Goal: Task Accomplishment & Management: Use online tool/utility

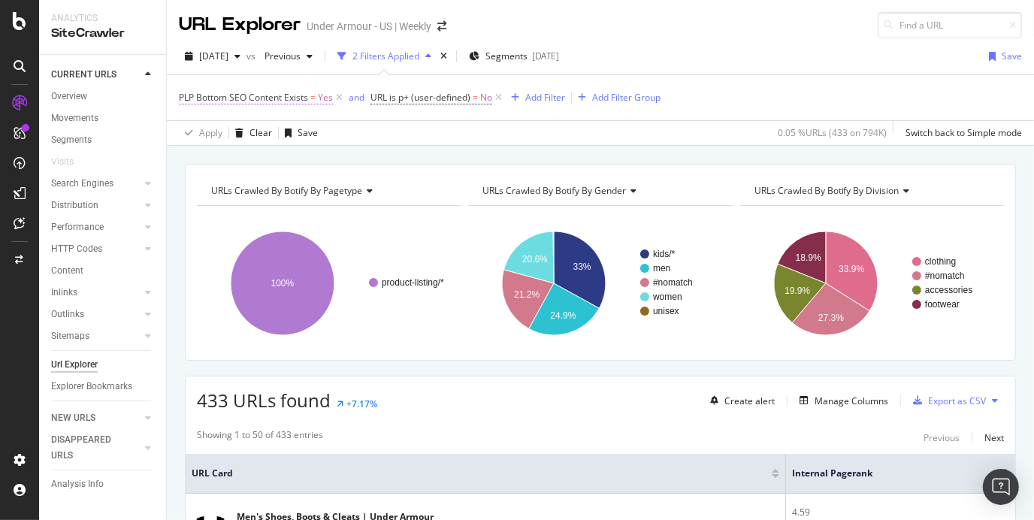
click at [261, 94] on span "PLP Bottom SEO Content Exists" at bounding box center [243, 97] width 129 height 13
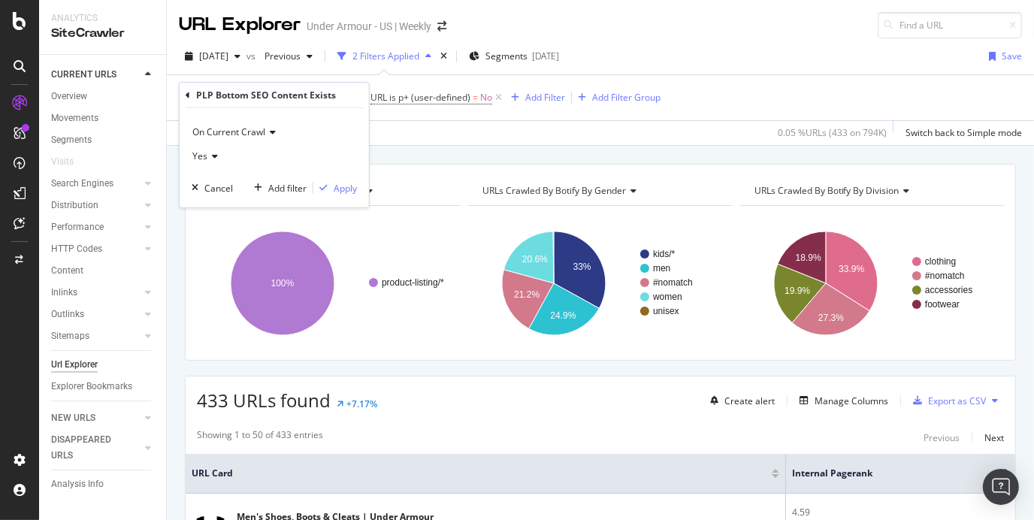
click at [267, 93] on div "PLP Bottom SEO Content Exists" at bounding box center [266, 95] width 140 height 13
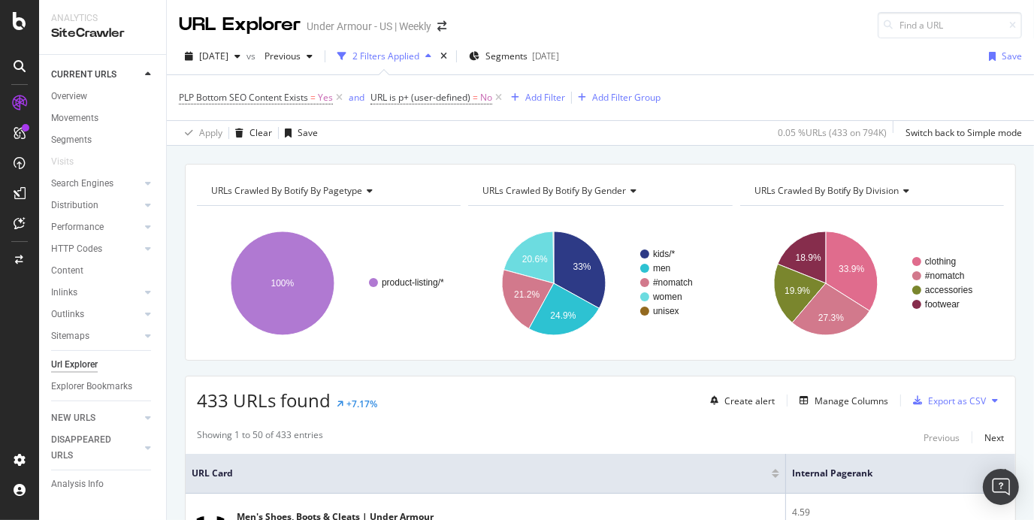
click at [439, 143] on div "Apply Clear Save 0.05 % URLs ( 433 on 794K ) Switch back to Simple mode" at bounding box center [600, 132] width 867 height 25
click at [295, 98] on span "PLP Bottom SEO Content Exists" at bounding box center [243, 97] width 129 height 13
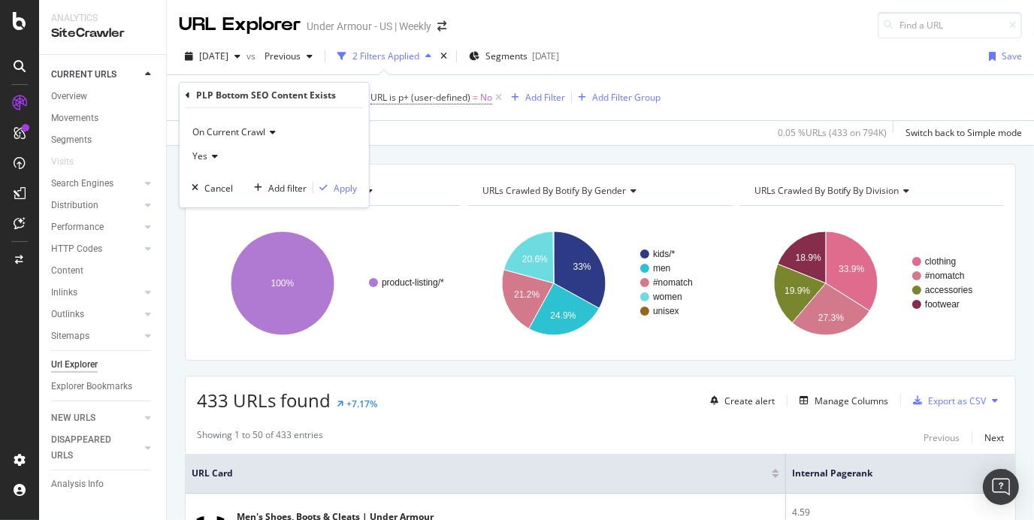
click at [192, 96] on div "PLP Bottom SEO Content Exists" at bounding box center [274, 96] width 177 height 26
click at [186, 95] on icon at bounding box center [188, 94] width 5 height 9
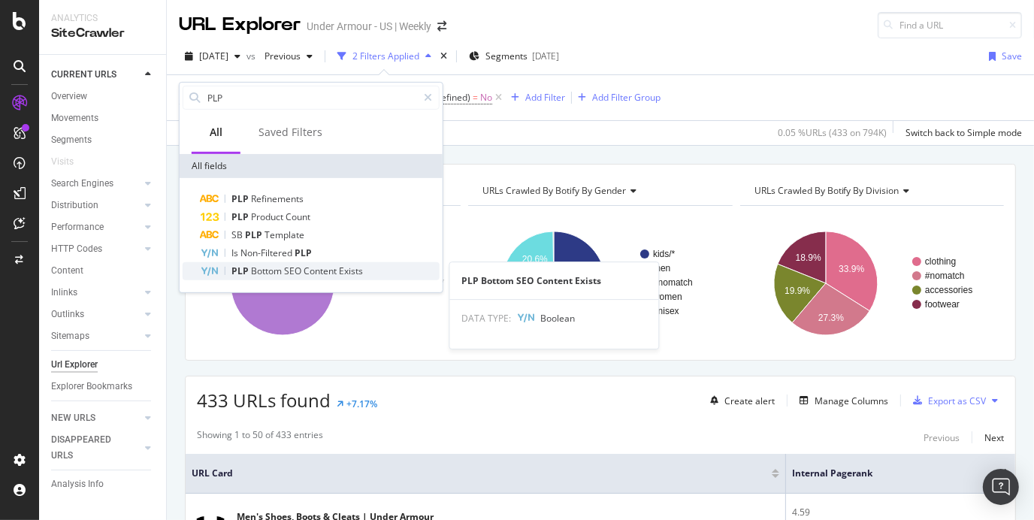
type input "PLP"
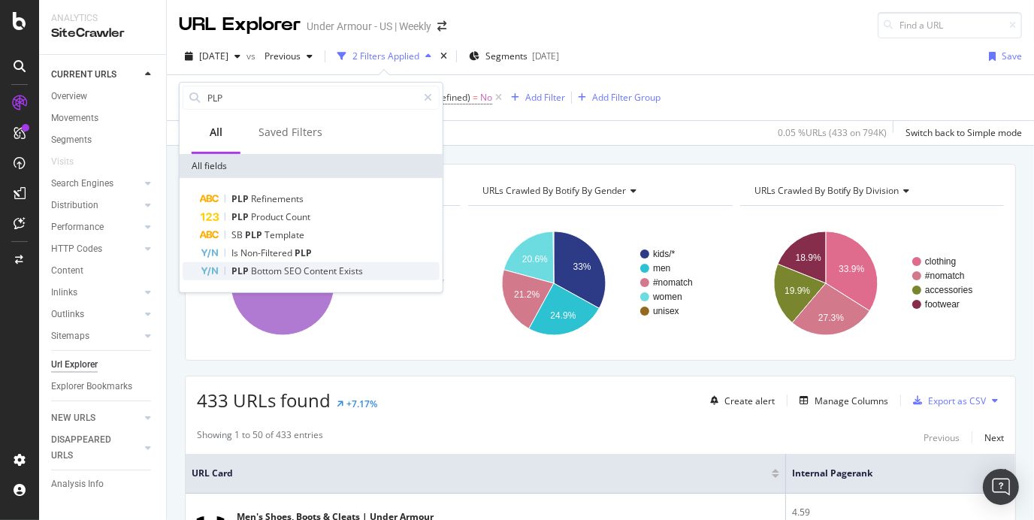
click at [343, 271] on span "Exists" at bounding box center [351, 270] width 24 height 13
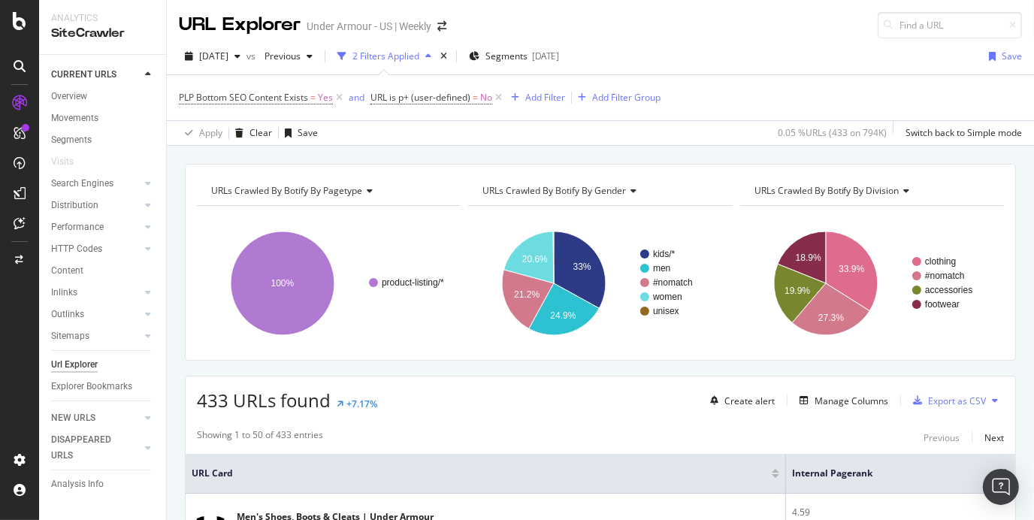
click at [808, 66] on div "[DATE] vs Previous 2 Filters Applied Segments [DATE] Save" at bounding box center [600, 59] width 867 height 30
click at [286, 103] on span "PLP Bottom SEO Content Exists = Yes" at bounding box center [256, 98] width 154 height 14
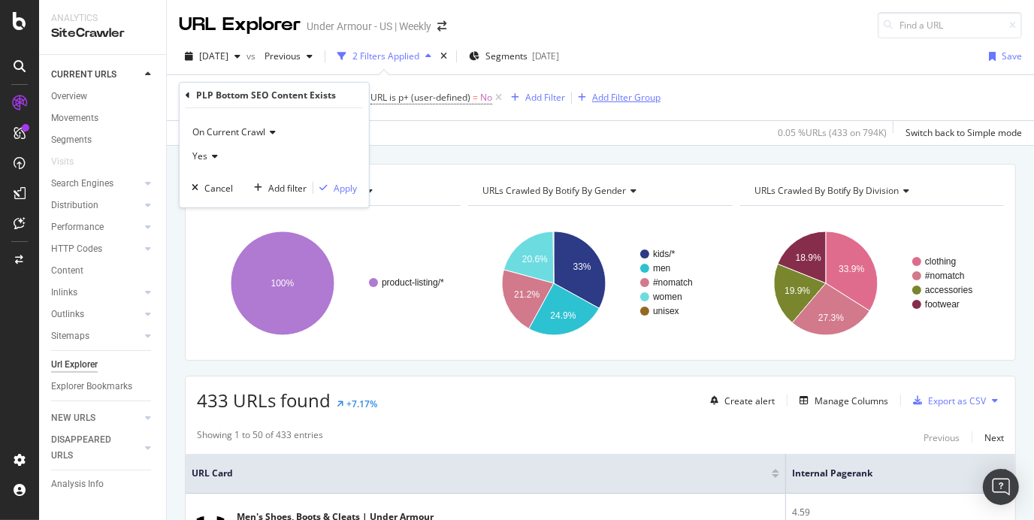
click at [634, 95] on div "Add Filter Group" at bounding box center [626, 97] width 68 height 13
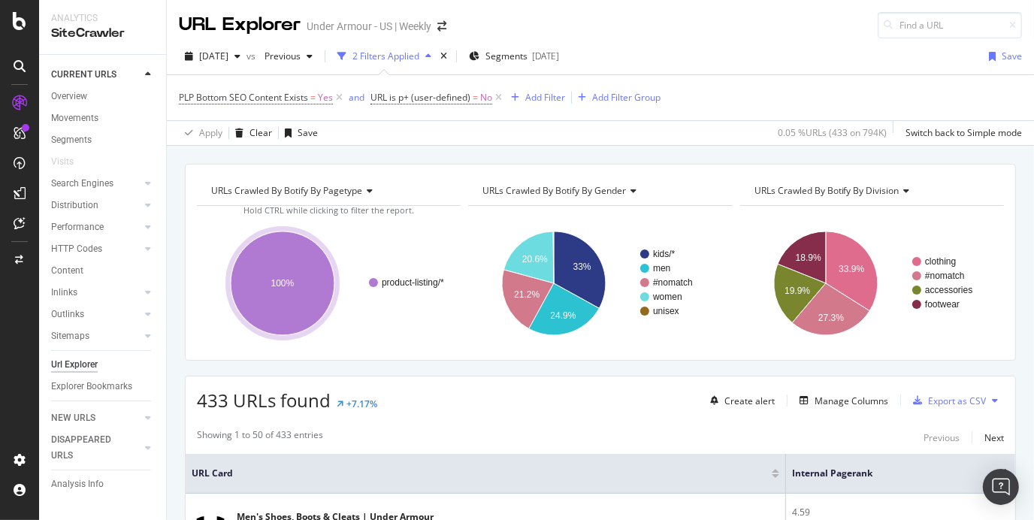
click at [625, 152] on div "URL Explorer Under Armour - US | Weekly [DATE] vs Previous 2 Filters Applied Se…" at bounding box center [600, 260] width 867 height 520
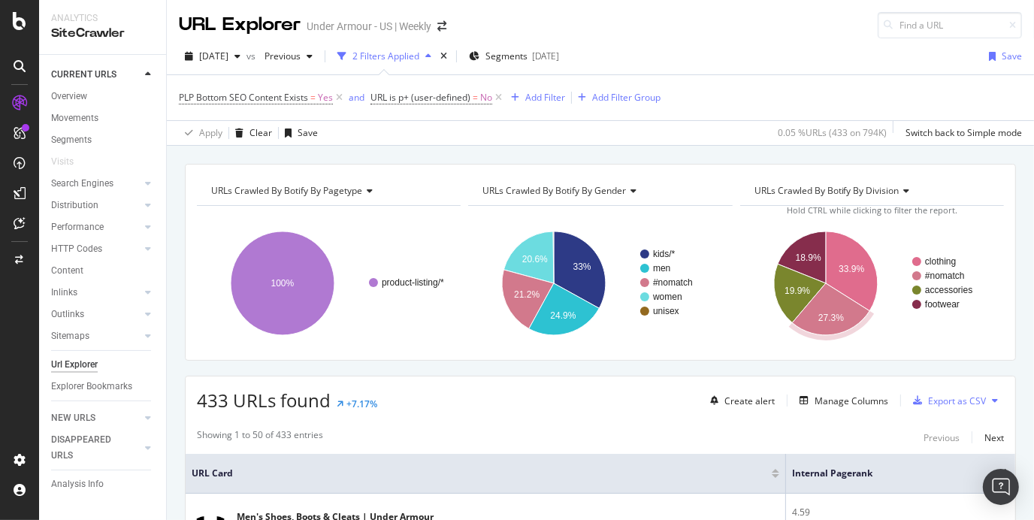
click at [419, 53] on div "2 Filters Applied" at bounding box center [385, 56] width 67 height 13
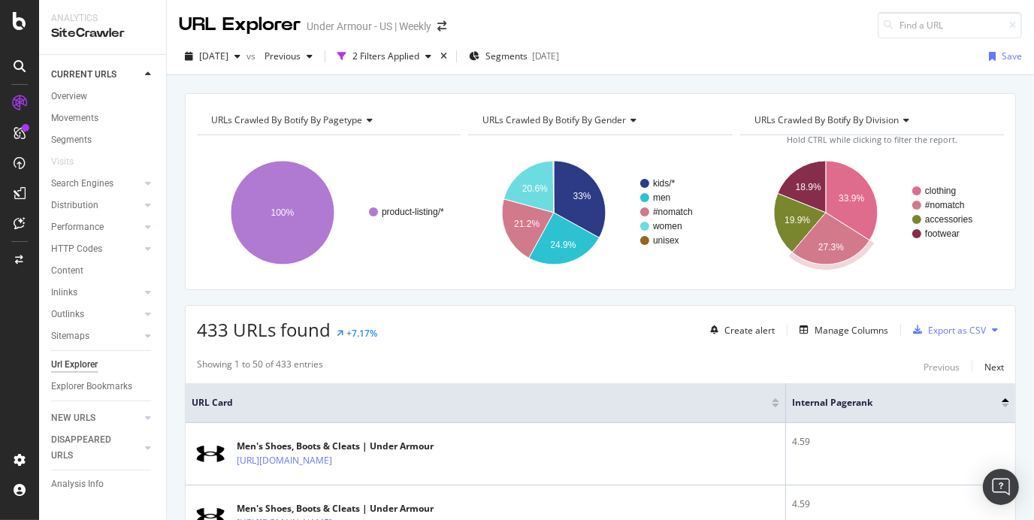
click at [531, 358] on div "Showing 1 to 50 of 433 entries Previous Next" at bounding box center [600, 367] width 829 height 18
